Goal: Information Seeking & Learning: Check status

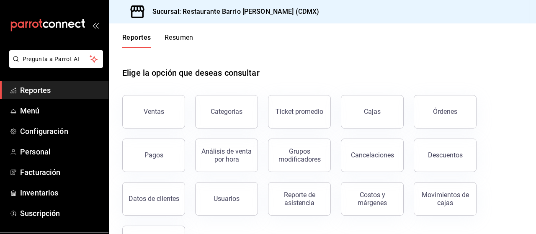
click at [182, 45] on button "Resumen" at bounding box center [179, 41] width 29 height 14
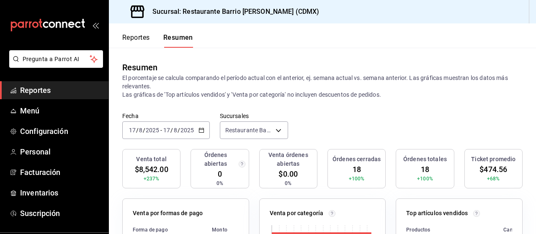
click at [199, 129] on icon "button" at bounding box center [202, 130] width 6 height 6
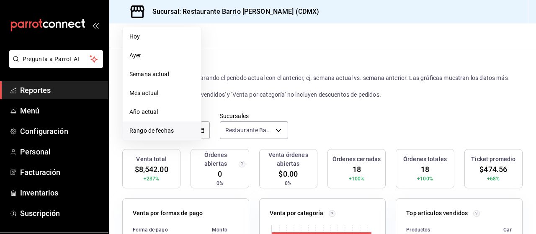
click at [187, 128] on span "Rango de fechas" at bounding box center [161, 131] width 65 height 9
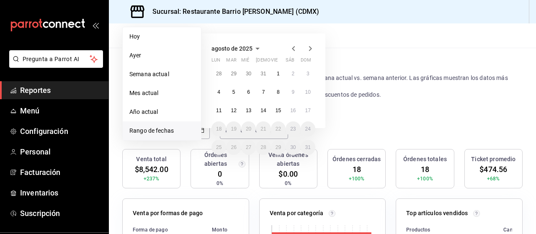
click at [340, 112] on div "agosto de 2025 lun mar mié jue vie sáb dom 28 29 30 31 1 2 3 4 5 6 7 8 9 10 11 …" at bounding box center [274, 74] width 147 height 95
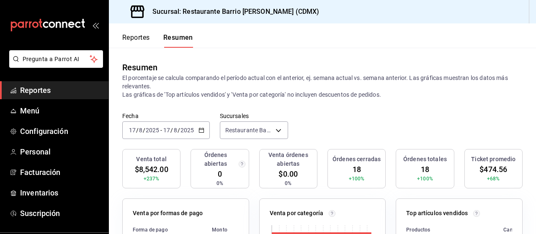
click at [360, 95] on p "El porcentaje se calcula comparando el período actual con el anterior, ej. sema…" at bounding box center [322, 86] width 400 height 25
click at [120, 31] on div "Reportes Resumen" at bounding box center [151, 35] width 84 height 24
click at [129, 41] on button "Reportes" at bounding box center [136, 41] width 28 height 14
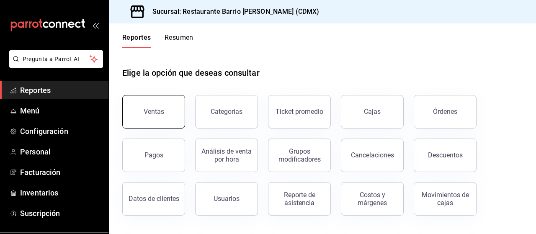
click at [148, 102] on button "Ventas" at bounding box center [153, 112] width 63 height 34
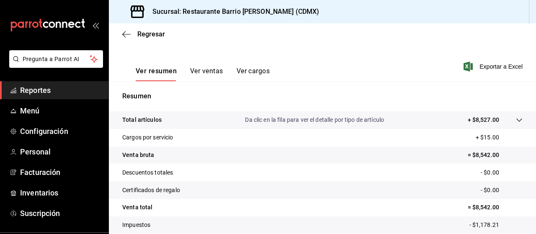
scroll to position [121, 0]
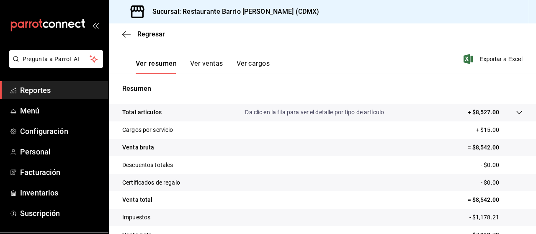
click at [204, 71] on button "Ver ventas" at bounding box center [206, 66] width 33 height 14
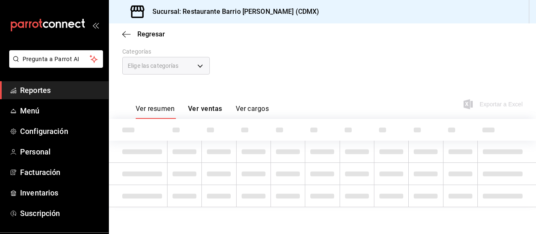
scroll to position [75, 0]
click at [199, 105] on button "Ver ventas" at bounding box center [205, 112] width 34 height 14
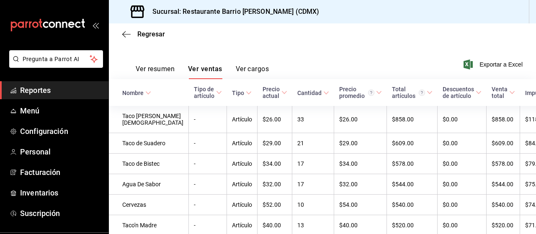
scroll to position [96, 0]
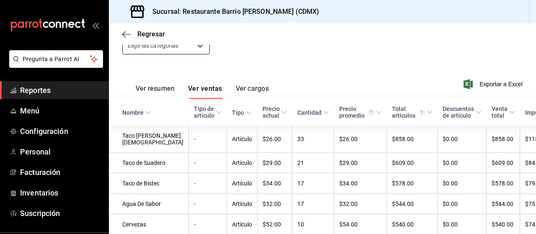
click at [200, 49] on body "Pregunta a Parrot AI Reportes Menú Configuración Personal Facturación Inventari…" at bounding box center [268, 117] width 536 height 234
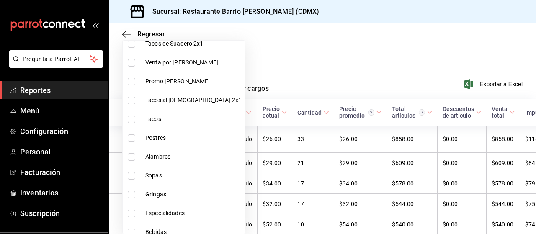
scroll to position [231, 0]
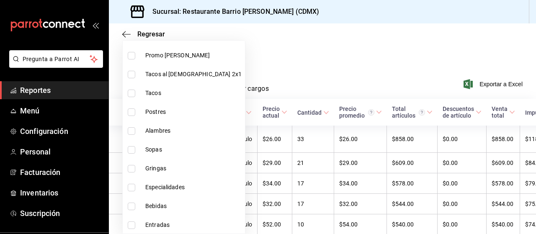
click at [154, 210] on li "Bebidas" at bounding box center [184, 206] width 122 height 19
type input "7fa84fa0-b9ca-49ef-be16-7673f7613eff"
checkbox input "true"
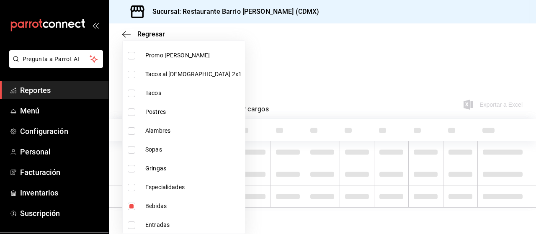
click at [276, 81] on div at bounding box center [268, 117] width 536 height 234
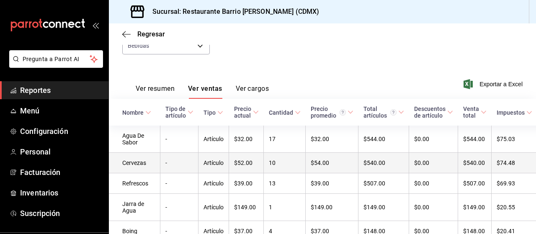
scroll to position [169, 0]
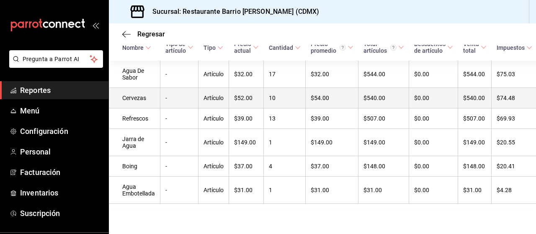
click at [235, 94] on td "$52.00" at bounding box center [246, 98] width 35 height 21
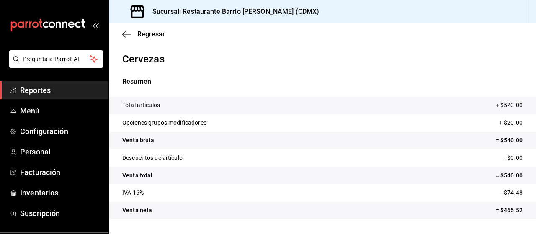
scroll to position [163, 0]
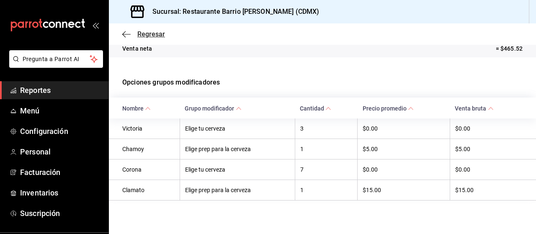
click at [150, 36] on span "Regresar" at bounding box center [151, 34] width 28 height 8
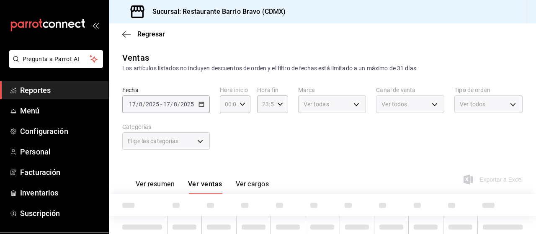
type input "7fa84fa0-b9ca-49ef-be16-7673f7613eff"
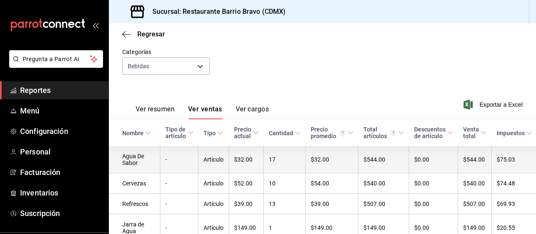
scroll to position [169, 0]
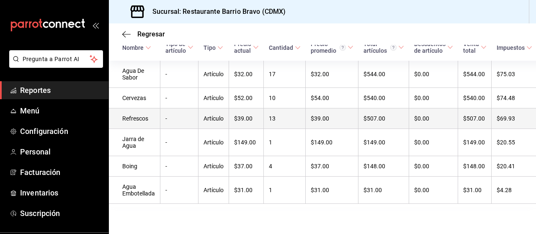
click at [207, 108] on td "Artículo" at bounding box center [214, 118] width 31 height 21
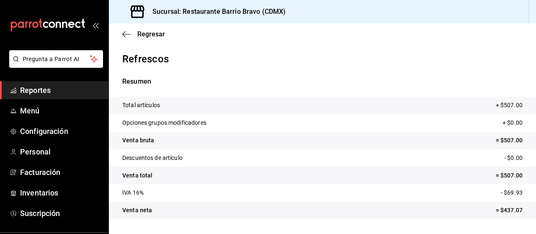
scroll to position [183, 0]
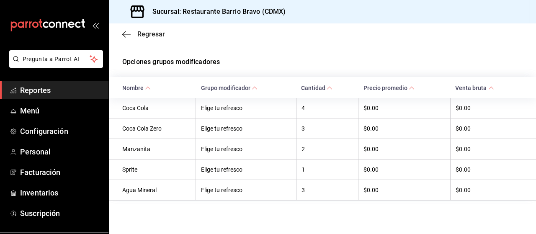
click at [143, 32] on span "Regresar" at bounding box center [151, 34] width 28 height 8
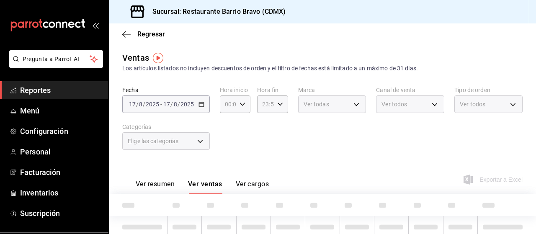
type input "7fa84fa0-b9ca-49ef-be16-7673f7613eff"
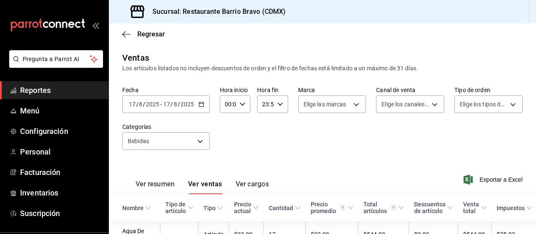
scroll to position [169, 0]
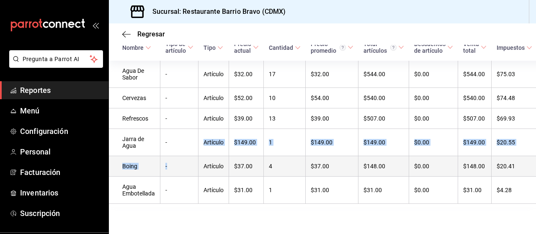
drag, startPoint x: 190, startPoint y: 127, endPoint x: 186, endPoint y: 162, distance: 34.6
click at [186, 162] on tbody "Agua De Sabor - Artículo $32.00 17 $32.00 $544.00 $0.00 $544.00 $75.03 $468.97 …" at bounding box center [344, 132] width 470 height 143
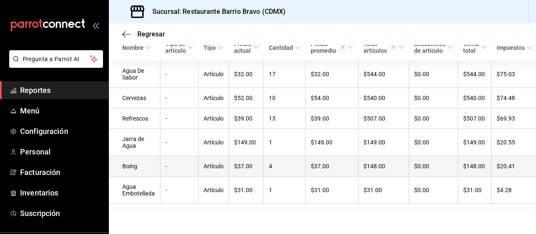
click at [227, 160] on td "Artículo" at bounding box center [214, 166] width 31 height 21
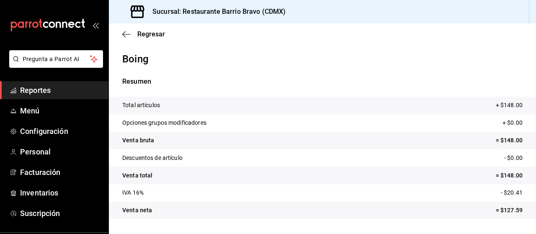
scroll to position [121, 0]
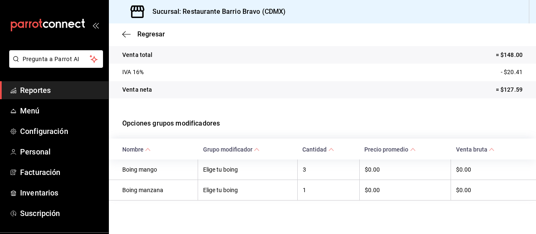
click at [150, 40] on div "Regresar" at bounding box center [322, 33] width 427 height 21
click at [141, 35] on span "Regresar" at bounding box center [151, 34] width 28 height 8
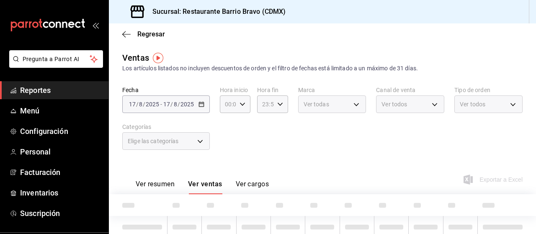
scroll to position [75, 0]
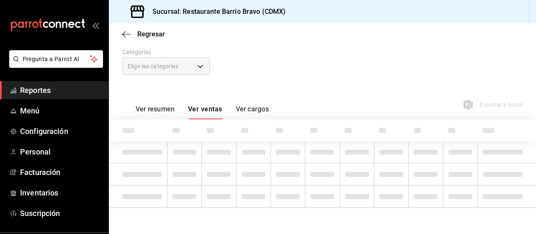
type input "7fa84fa0-b9ca-49ef-be16-7673f7613eff"
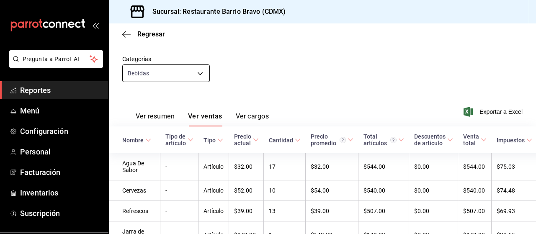
scroll to position [67, 0]
click at [141, 35] on span "Regresar" at bounding box center [151, 34] width 28 height 8
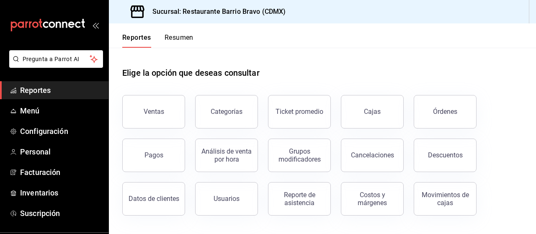
click at [186, 39] on button "Resumen" at bounding box center [179, 41] width 29 height 14
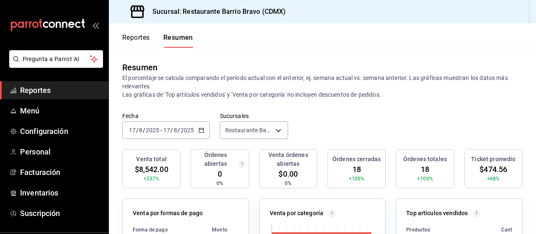
click at [136, 41] on button "Reportes" at bounding box center [136, 41] width 28 height 14
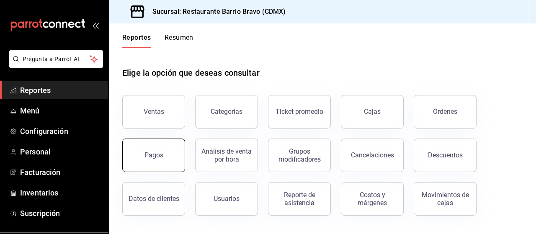
click at [174, 147] on button "Pagos" at bounding box center [153, 156] width 63 height 34
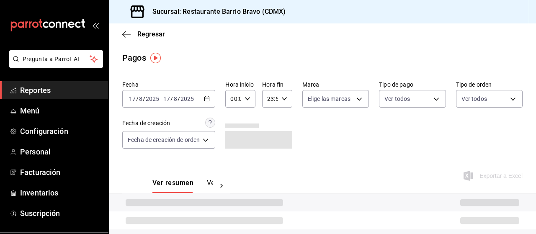
click at [205, 183] on div "Ver resumen Ver pagos" at bounding box center [182, 186] width 61 height 14
click at [209, 182] on button "Ver pagos" at bounding box center [222, 186] width 31 height 14
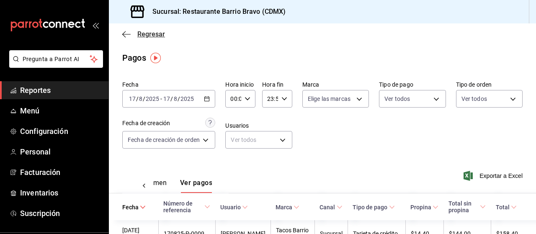
click at [147, 36] on span "Regresar" at bounding box center [151, 34] width 28 height 8
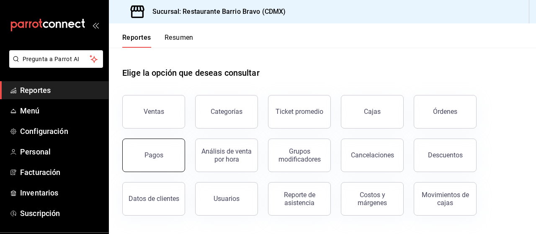
click at [174, 158] on button "Pagos" at bounding box center [153, 156] width 63 height 34
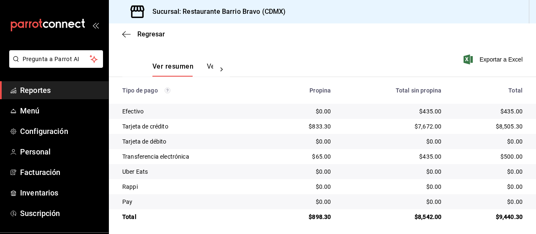
scroll to position [120, 0]
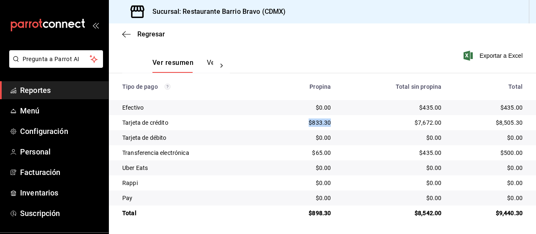
drag, startPoint x: 308, startPoint y: 122, endPoint x: 338, endPoint y: 126, distance: 29.6
click at [338, 126] on tr "Tarjeta de crédito $833.30 $7,672.00 $8,505.30" at bounding box center [322, 122] width 427 height 15
click at [338, 126] on td "$7,672.00" at bounding box center [393, 122] width 111 height 15
